Goal: Task Accomplishment & Management: Complete application form

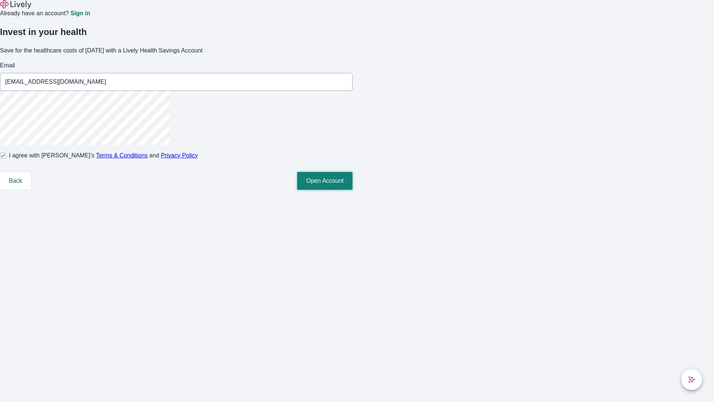
click at [353, 190] on button "Open Account" at bounding box center [324, 181] width 55 height 18
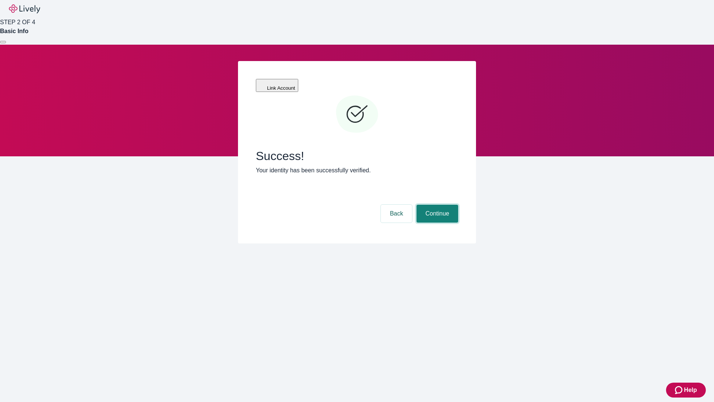
click at [436, 205] on button "Continue" at bounding box center [438, 214] width 42 height 18
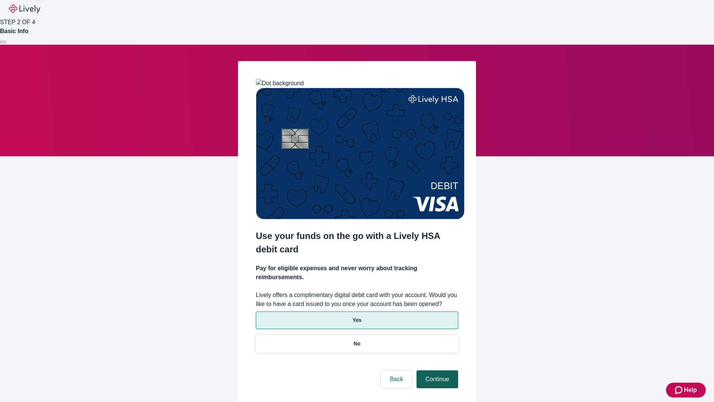
click at [357, 316] on p "Yes" at bounding box center [357, 320] width 9 height 8
click at [436, 370] on button "Continue" at bounding box center [438, 379] width 42 height 18
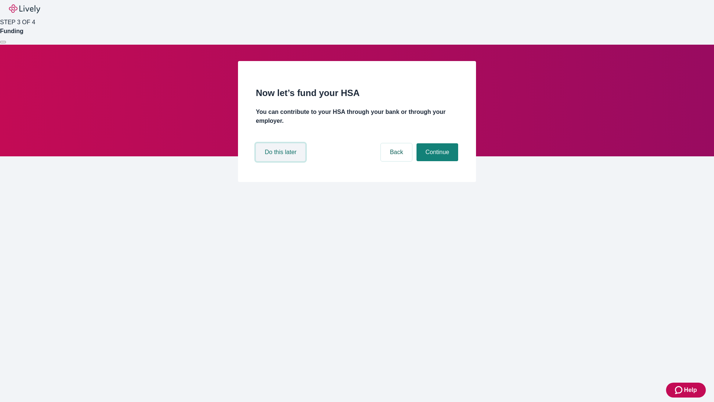
click at [282, 161] on button "Do this later" at bounding box center [280, 152] width 49 height 18
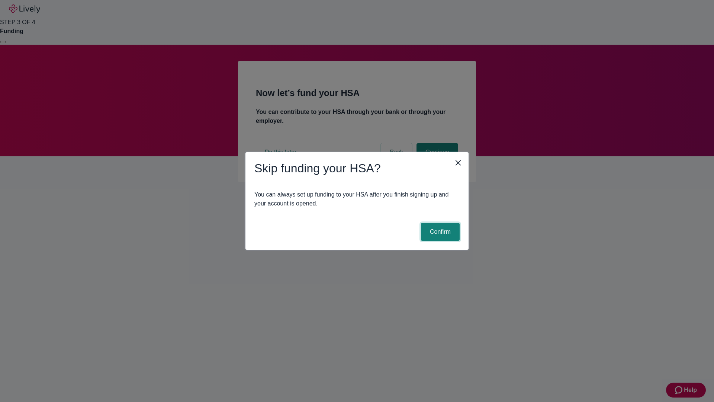
click at [439, 232] on button "Confirm" at bounding box center [440, 232] width 39 height 18
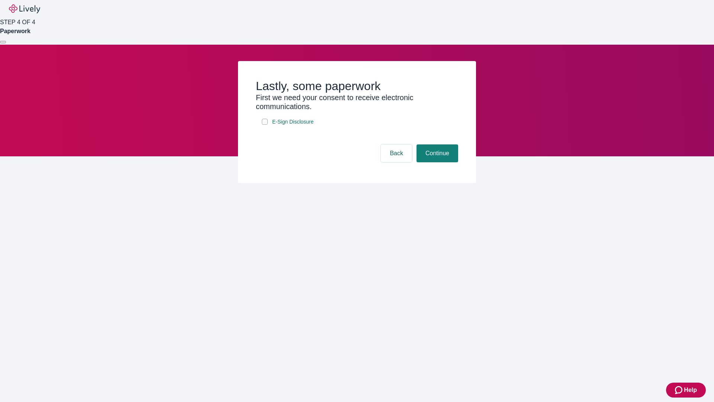
click at [265, 125] on input "E-Sign Disclosure" at bounding box center [265, 122] width 6 height 6
checkbox input "true"
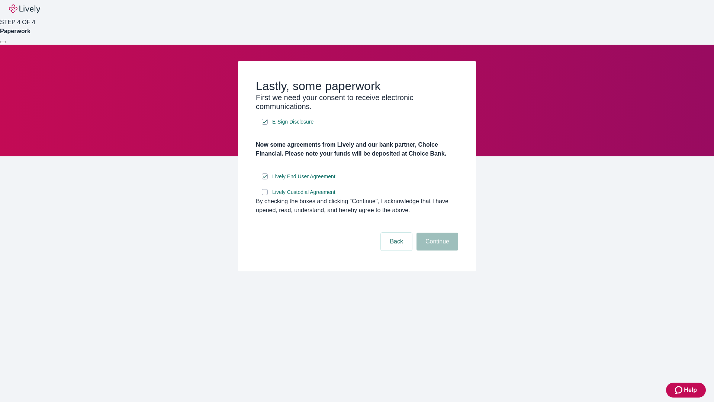
click at [265, 195] on input "Lively Custodial Agreement" at bounding box center [265, 192] width 6 height 6
checkbox input "true"
click at [436, 250] on button "Continue" at bounding box center [438, 242] width 42 height 18
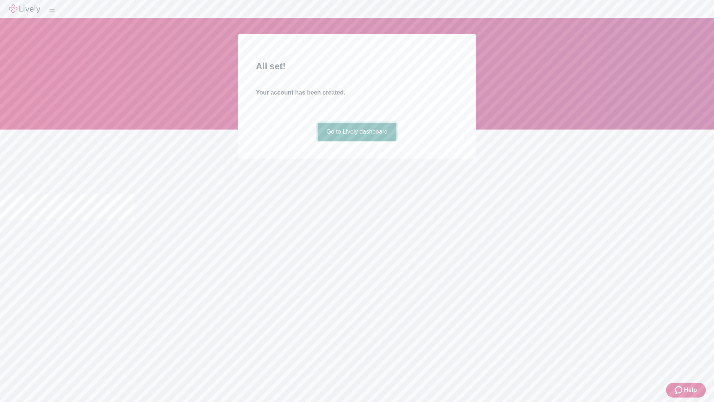
click at [357, 141] on link "Go to Lively dashboard" at bounding box center [357, 132] width 79 height 18
